Goal: Information Seeking & Learning: Learn about a topic

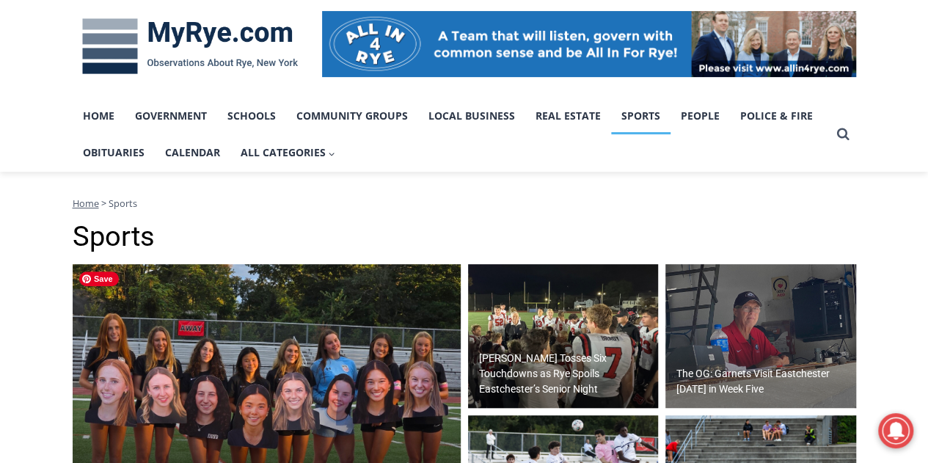
scroll to position [367, 0]
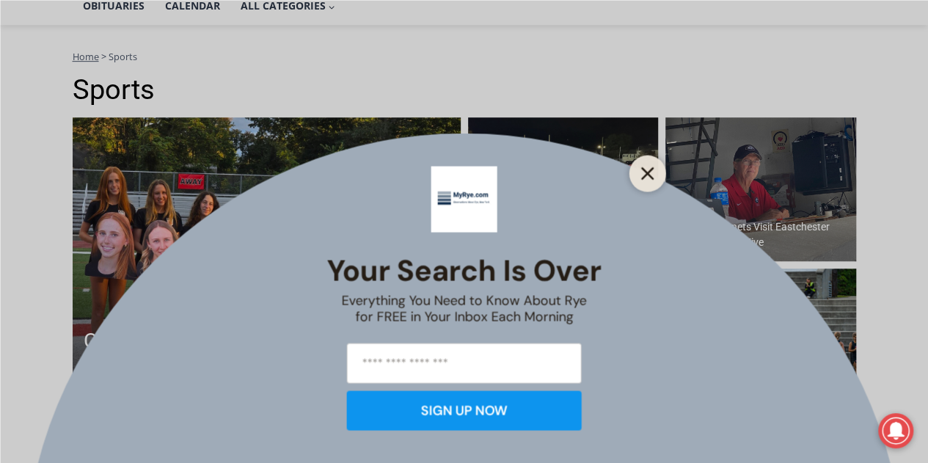
click at [650, 177] on line "Close" at bounding box center [647, 173] width 10 height 10
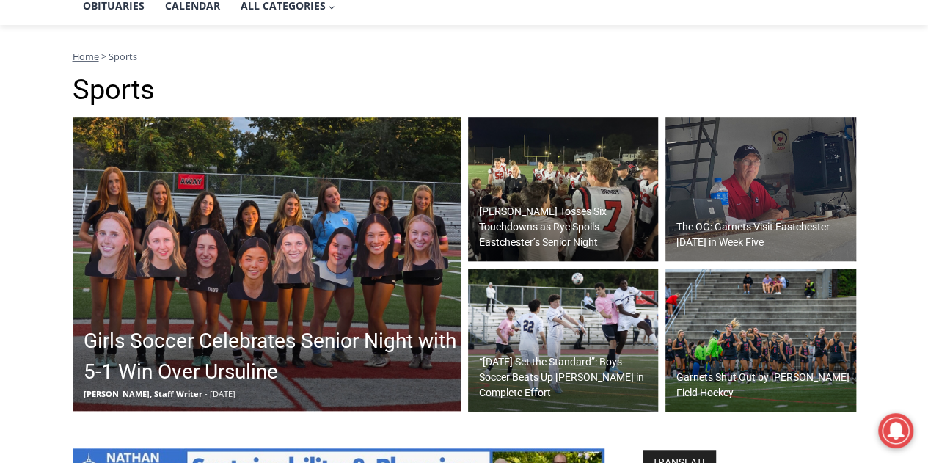
click at [357, 347] on h2 "Girls Soccer Celebrates Senior Night with 5-1 Win Over Ursuline" at bounding box center [271, 357] width 374 height 62
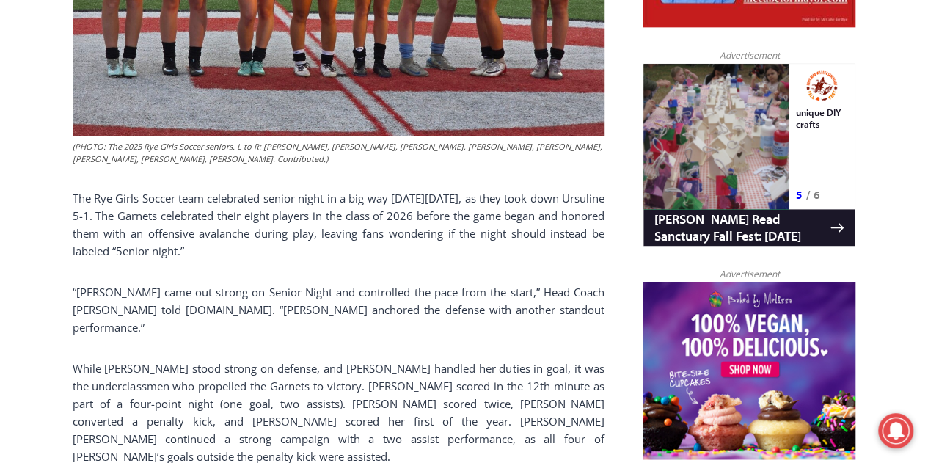
scroll to position [705, 0]
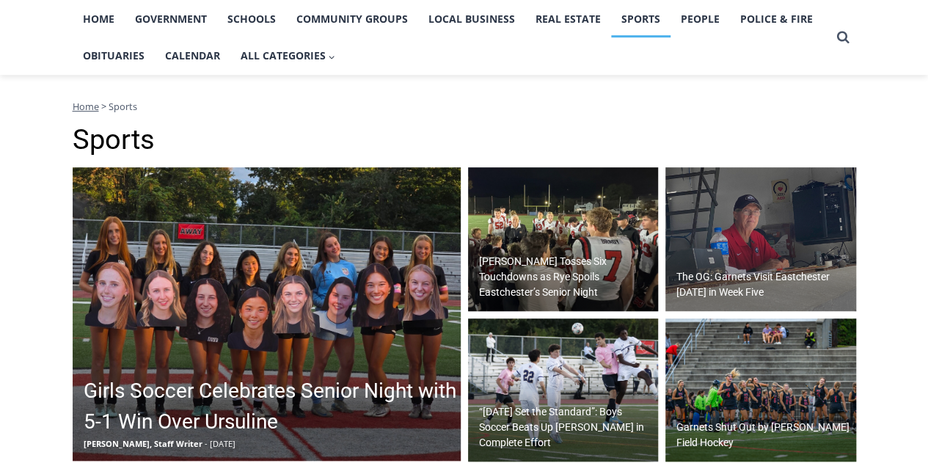
scroll to position [367, 0]
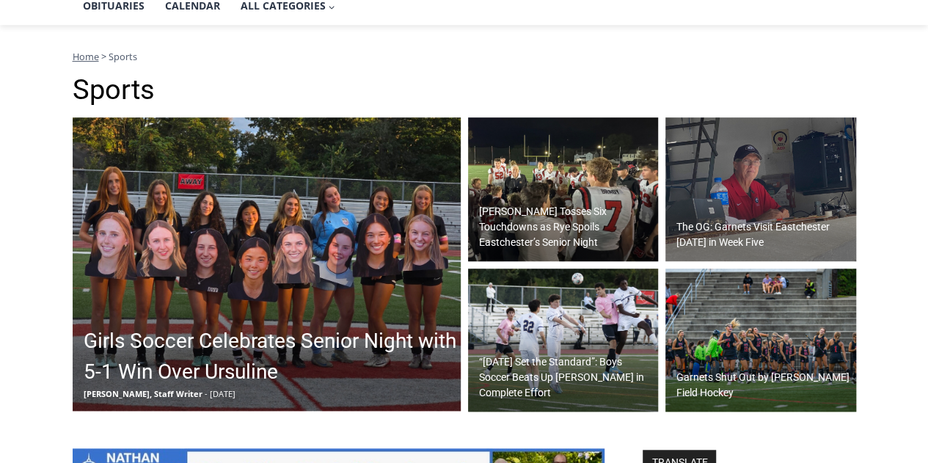
click at [584, 223] on link "Miller Tosses Six Touchdowns as Rye Spoils Eastchester’s Senior Night" at bounding box center [563, 189] width 191 height 144
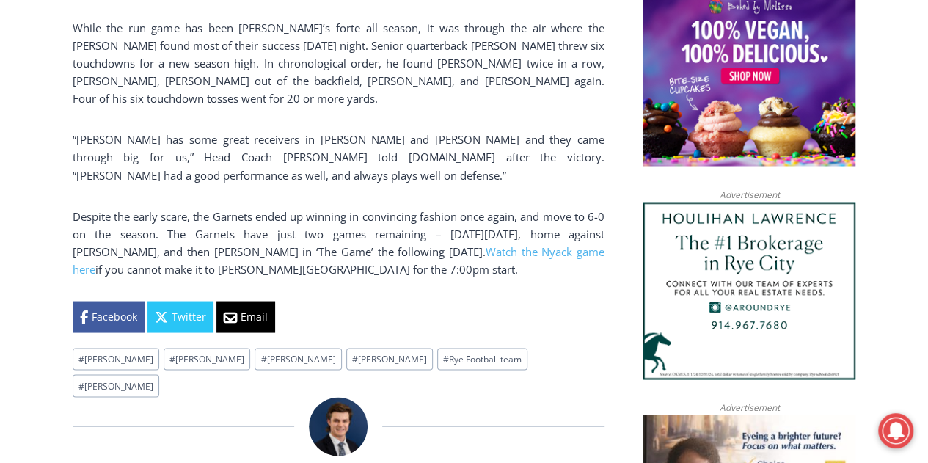
scroll to position [1072, 0]
